Goal: Transaction & Acquisition: Purchase product/service

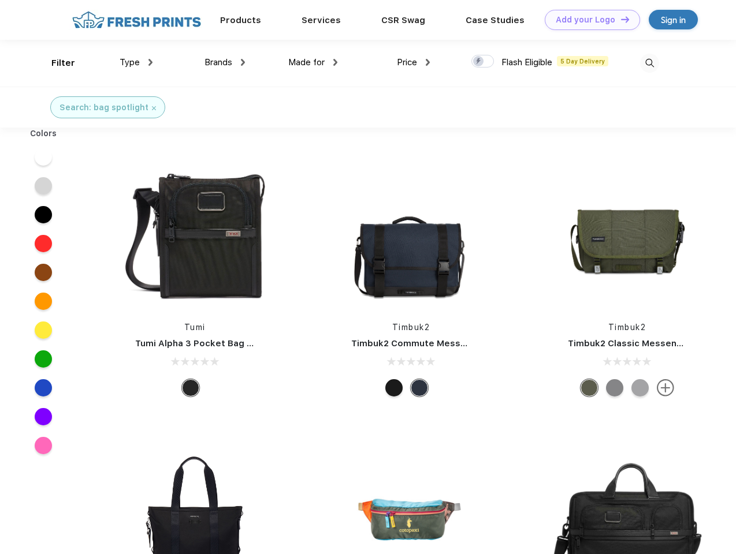
click at [588, 20] on link "Add your Logo Design Tool" at bounding box center [592, 20] width 95 height 20
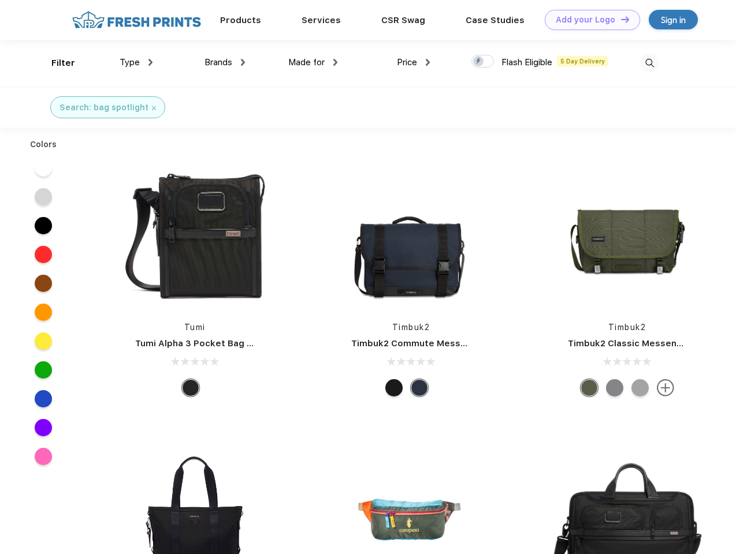
click at [0, 0] on div "Design Tool" at bounding box center [0, 0] width 0 height 0
click at [620, 19] on link "Add your Logo Design Tool" at bounding box center [592, 20] width 95 height 20
click at [55, 63] on div "Filter" at bounding box center [63, 63] width 24 height 13
click at [136, 62] on span "Type" at bounding box center [130, 62] width 20 height 10
click at [225, 62] on span "Brands" at bounding box center [218, 62] width 28 height 10
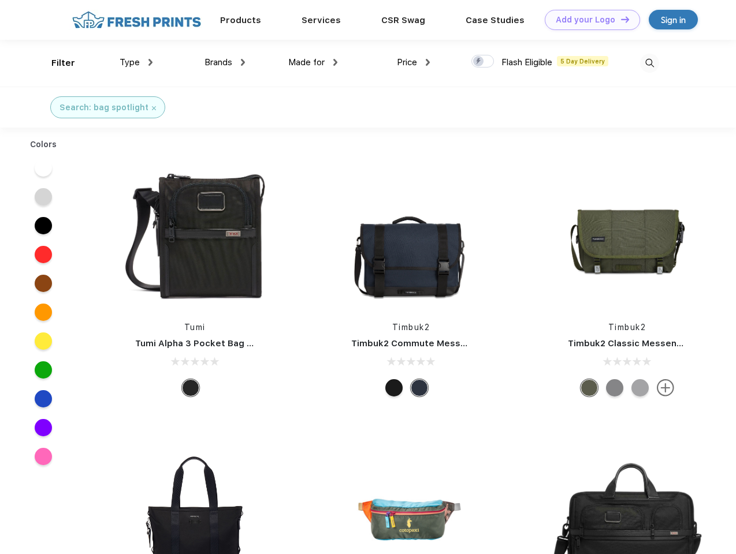
click at [313, 62] on span "Made for" at bounding box center [306, 62] width 36 height 10
click at [414, 62] on span "Price" at bounding box center [407, 62] width 20 height 10
click at [483, 62] on div at bounding box center [482, 61] width 23 height 13
click at [479, 62] on input "checkbox" at bounding box center [475, 58] width 8 height 8
click at [649, 63] on img at bounding box center [649, 63] width 19 height 19
